Goal: Task Accomplishment & Management: Manage account settings

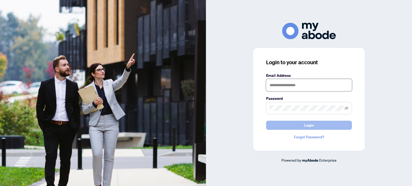
type input "**********"
click at [310, 124] on span "Login" at bounding box center [309, 125] width 10 height 9
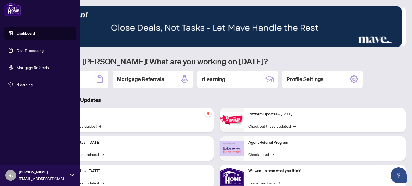
click at [8, 13] on img at bounding box center [12, 9] width 17 height 13
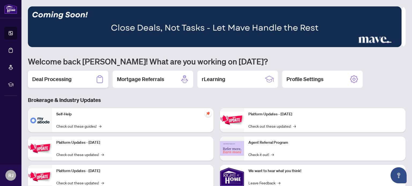
click at [58, 80] on h2 "Deal Processing" at bounding box center [51, 80] width 39 height 8
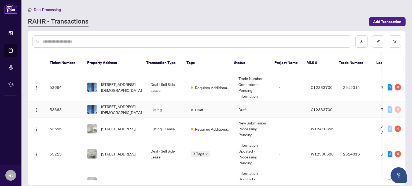
click at [141, 105] on td "[STREET_ADDRESS][DEMOGRAPHIC_DATA]" at bounding box center [114, 110] width 63 height 16
click at [209, 85] on span "Requires Additional Docs" at bounding box center [212, 88] width 35 height 6
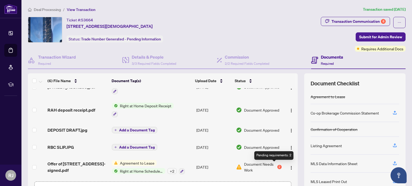
click at [277, 165] on div "2" at bounding box center [279, 167] width 4 height 4
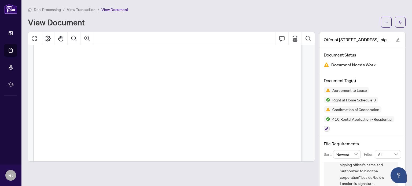
scroll to position [1773, 0]
